Goal: Ask a question

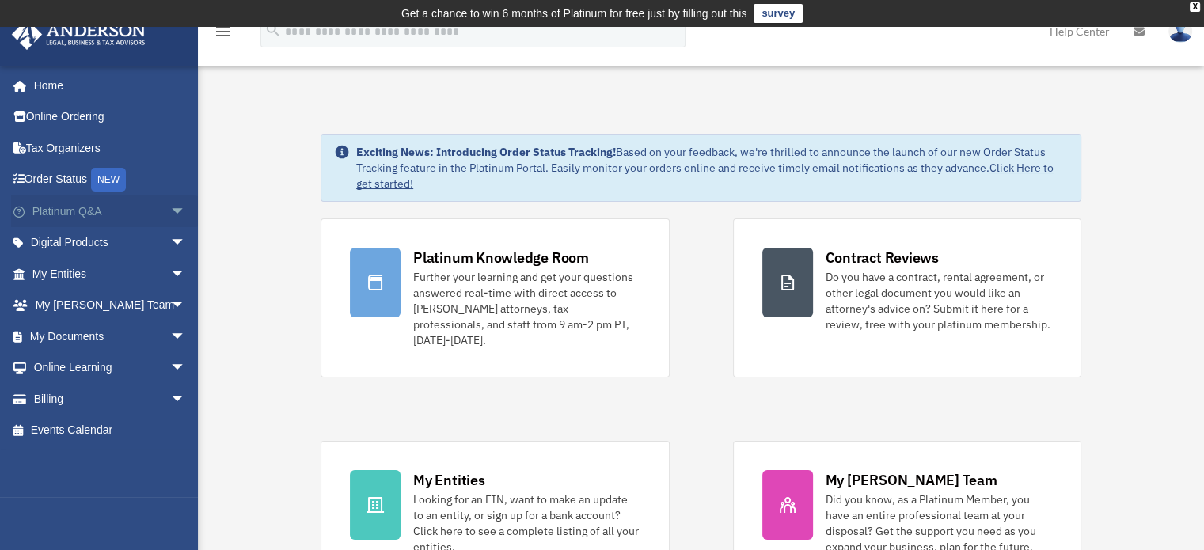
click at [170, 211] on span "arrow_drop_down" at bounding box center [186, 211] width 32 height 32
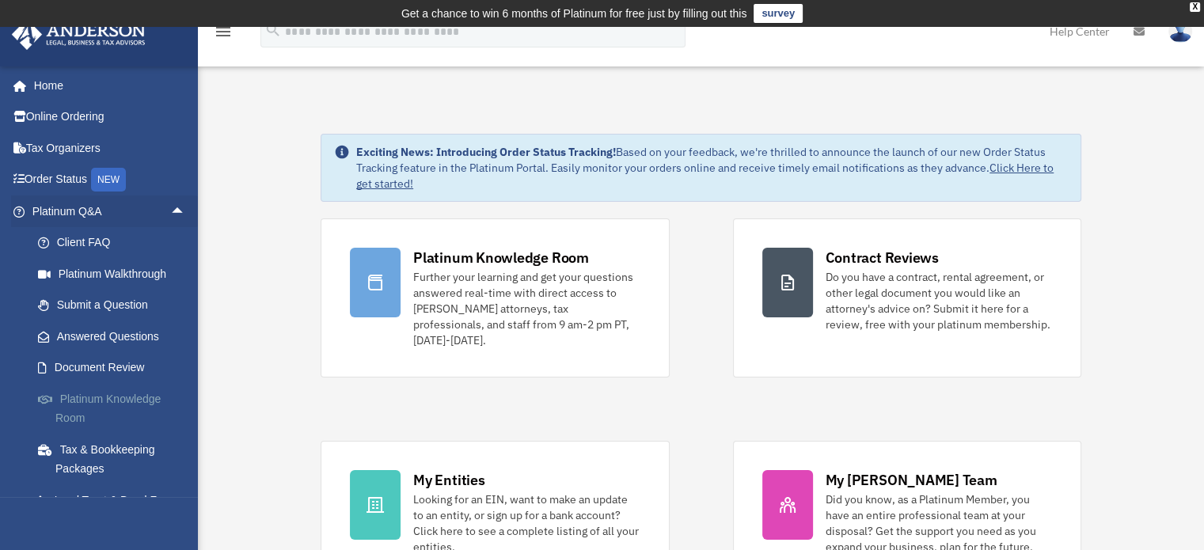
click at [104, 392] on link "Platinum Knowledge Room" at bounding box center [116, 408] width 188 height 51
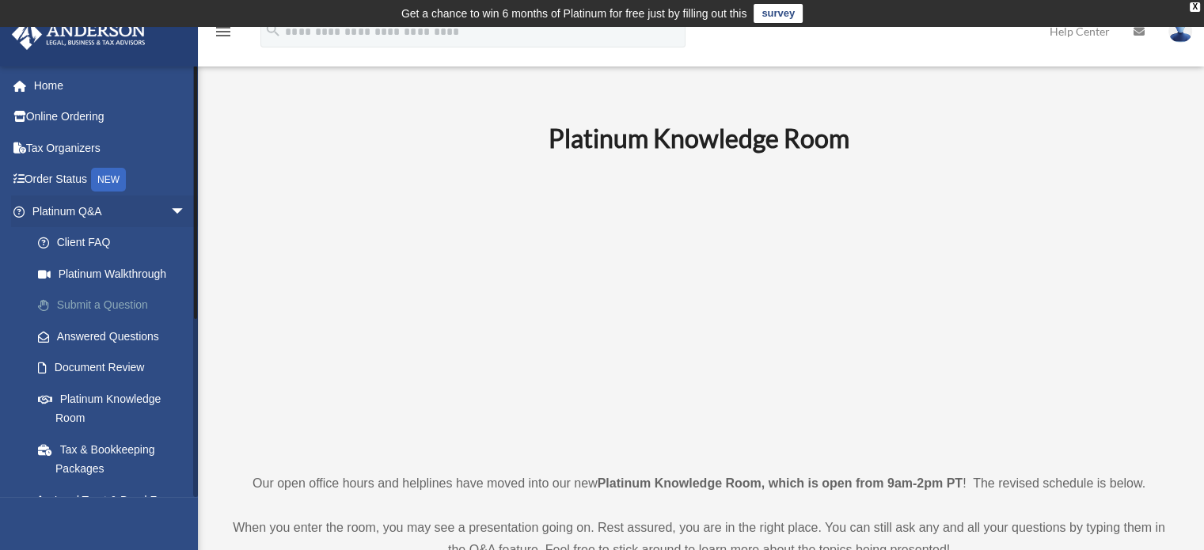
click at [79, 309] on link "Submit a Question" at bounding box center [116, 306] width 188 height 32
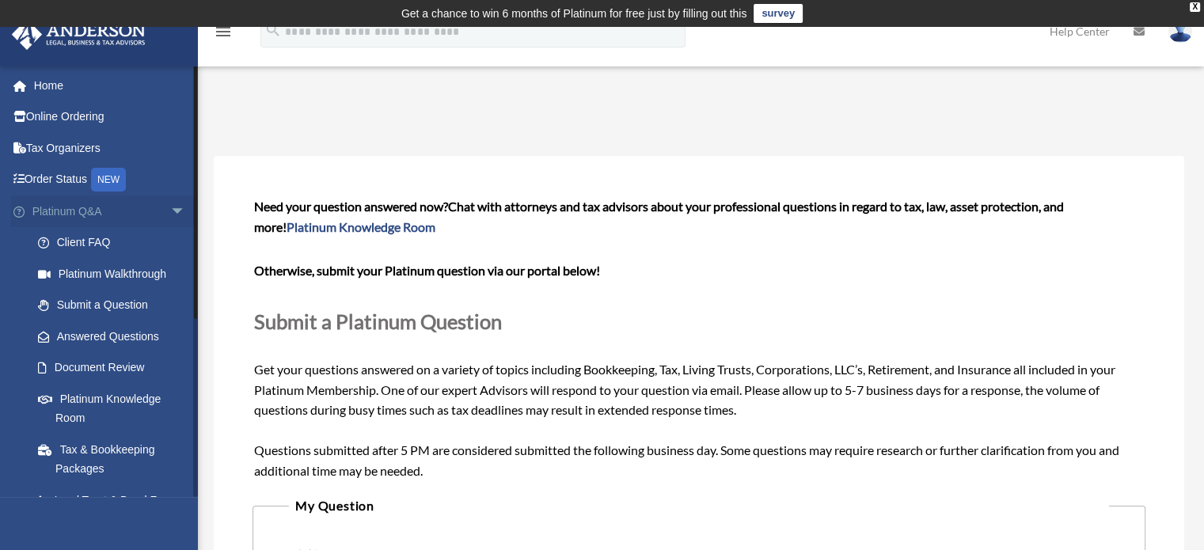
click at [76, 216] on link "Platinum Q&A arrow_drop_down" at bounding box center [110, 211] width 199 height 32
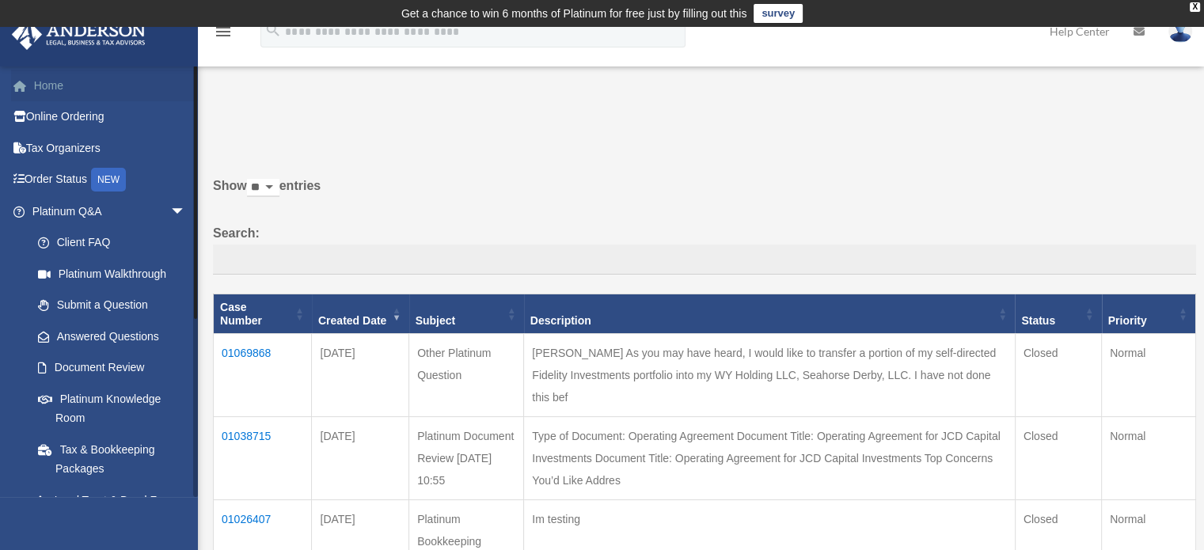
click at [51, 82] on link "Home" at bounding box center [110, 86] width 199 height 32
